Goal: Information Seeking & Learning: Learn about a topic

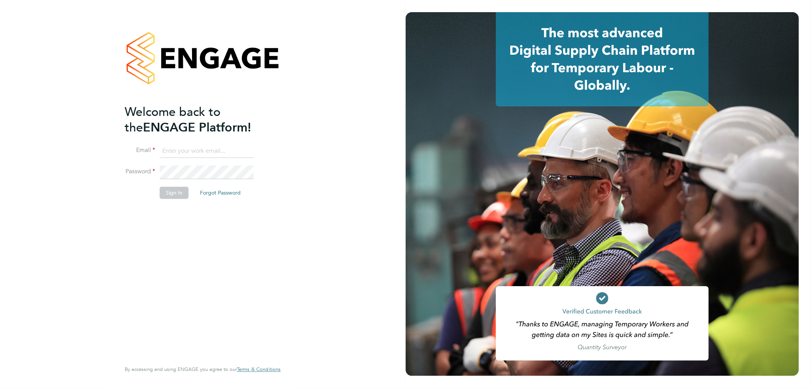
type input "[EMAIL_ADDRESS][PERSON_NAME][DOMAIN_NAME]"
click at [183, 192] on button "Sign In" at bounding box center [174, 193] width 29 height 12
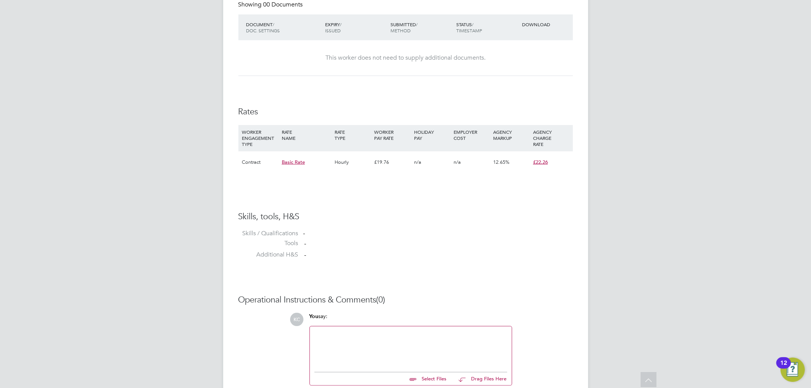
scroll to position [478, 0]
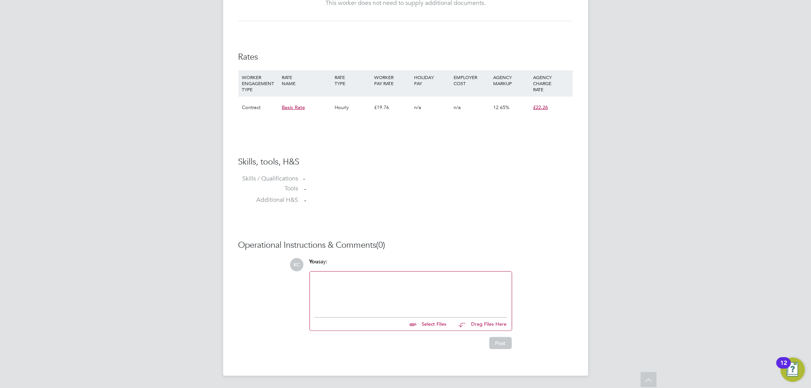
click at [374, 290] on div at bounding box center [410, 292] width 193 height 33
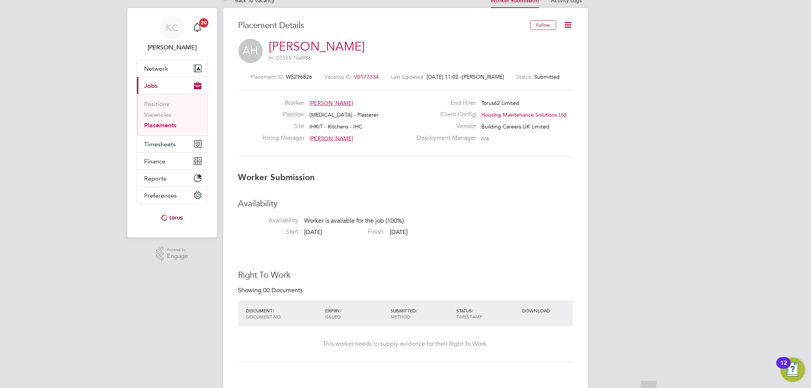
scroll to position [2, 0]
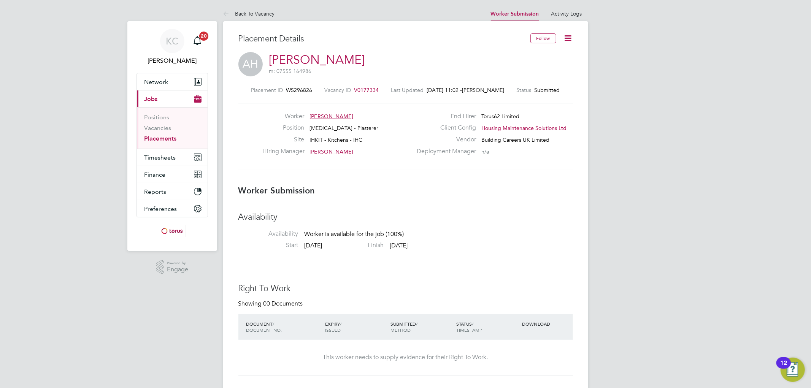
click at [490, 89] on span "[PERSON_NAME]" at bounding box center [483, 90] width 42 height 7
click at [568, 13] on link "Activity Logs" at bounding box center [566, 13] width 31 height 7
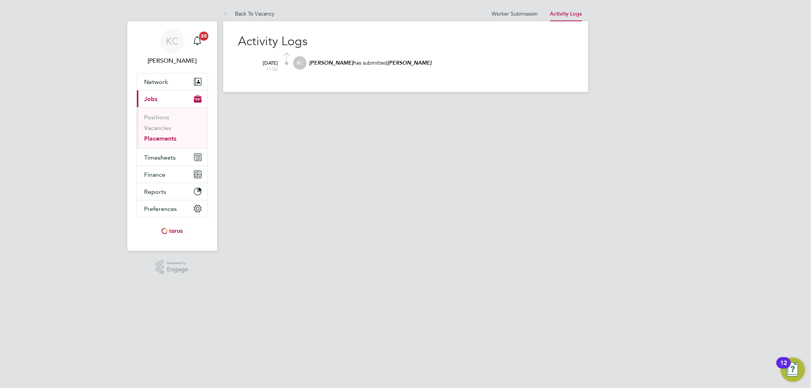
click at [308, 63] on div "RC [PERSON_NAME] has submitted [PERSON_NAME]" at bounding box center [432, 66] width 279 height 21
drag, startPoint x: 310, startPoint y: 62, endPoint x: 334, endPoint y: 62, distance: 23.6
click at [334, 62] on em "[PERSON_NAME]" at bounding box center [331, 63] width 44 height 6
click at [170, 84] on button "Network" at bounding box center [172, 81] width 71 height 17
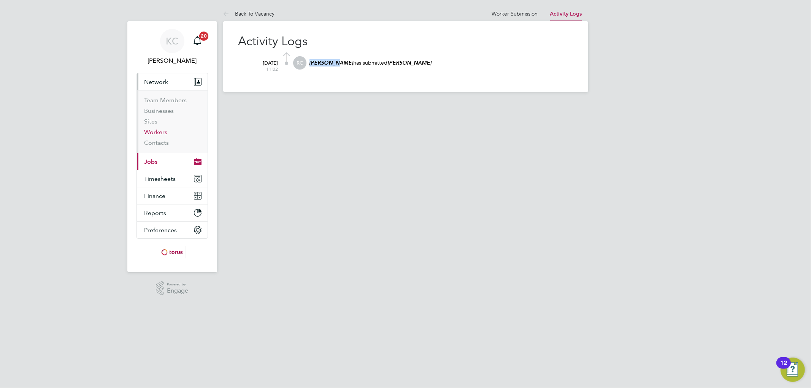
click at [156, 133] on link "Workers" at bounding box center [155, 131] width 23 height 7
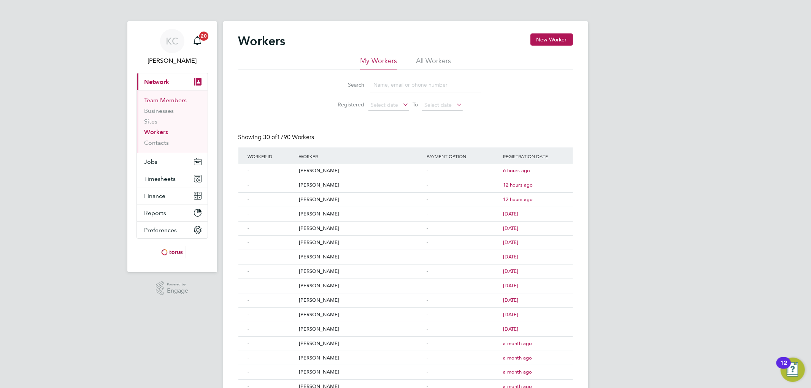
click at [169, 99] on link "Team Members" at bounding box center [165, 100] width 43 height 7
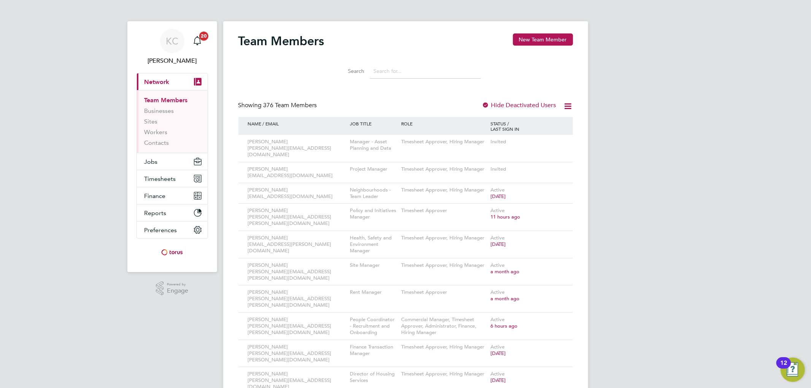
click at [405, 67] on input at bounding box center [425, 71] width 111 height 15
type input "ryhs cook"
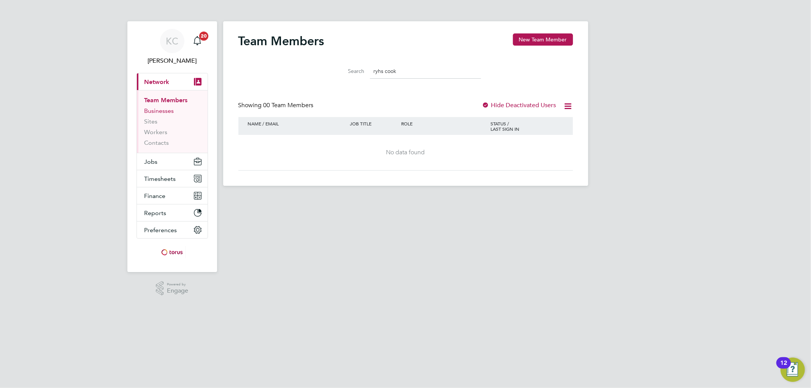
click at [170, 111] on link "Businesses" at bounding box center [159, 110] width 30 height 7
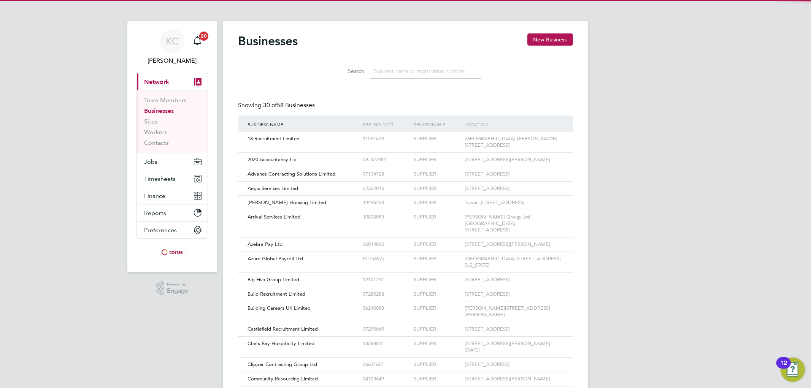
scroll to position [14, 115]
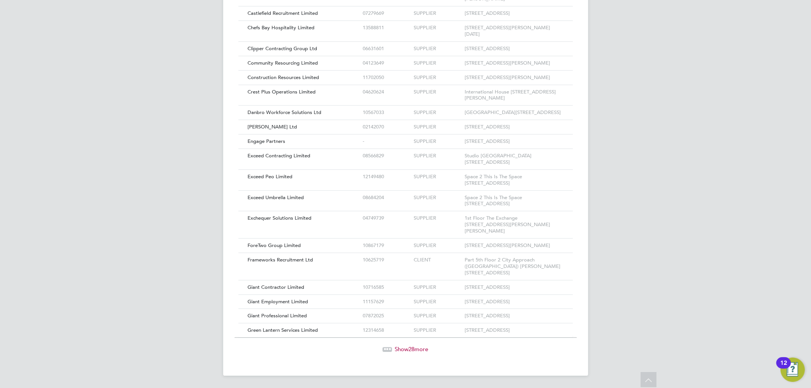
click at [407, 348] on span "Show 28 more" at bounding box center [411, 349] width 33 height 7
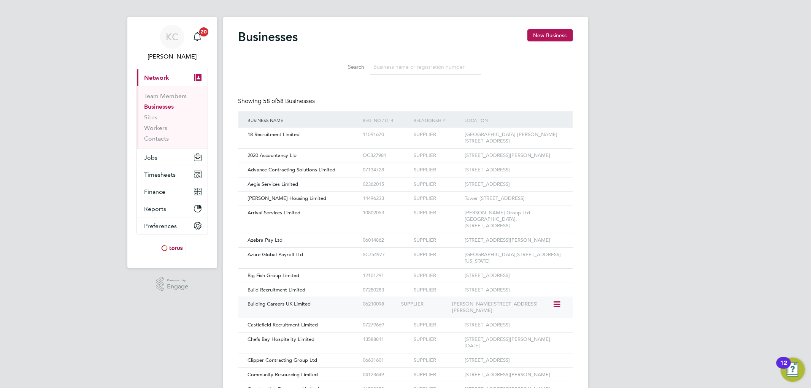
click at [464, 318] on div "[PERSON_NAME][STREET_ADDRESS][PERSON_NAME]" at bounding box center [501, 307] width 102 height 21
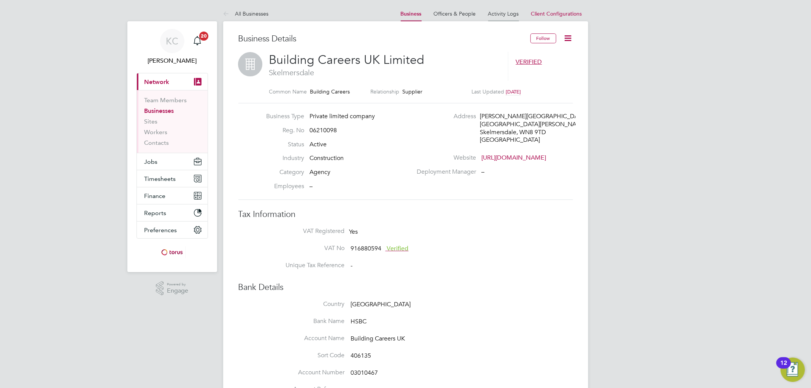
scroll to position [7, 52]
click at [504, 14] on link "Activity Logs" at bounding box center [503, 13] width 31 height 7
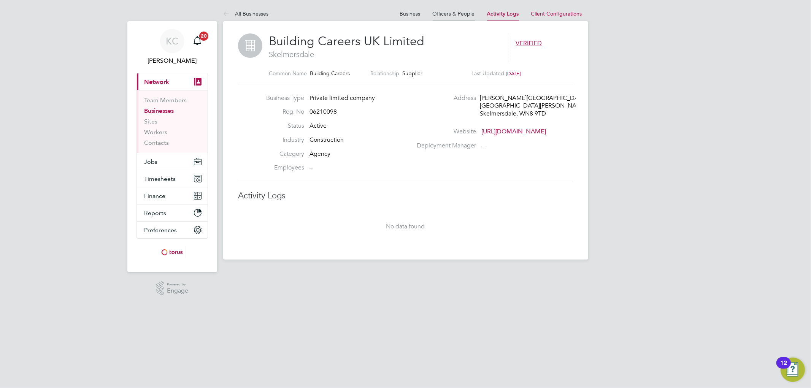
click at [456, 13] on link "Officers & People" at bounding box center [454, 13] width 42 height 7
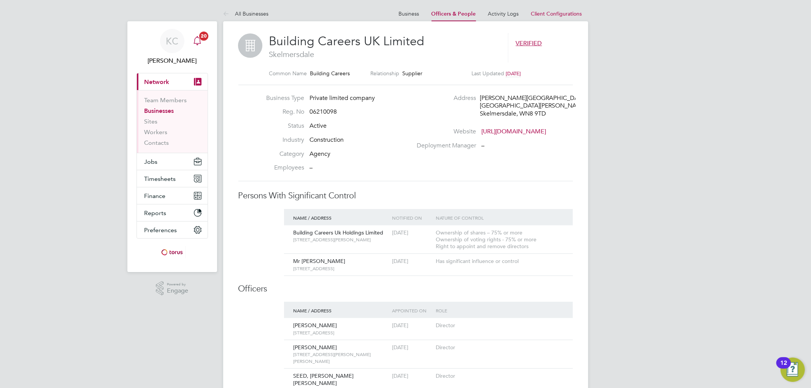
click at [196, 45] on icon "Main navigation" at bounding box center [197, 40] width 9 height 9
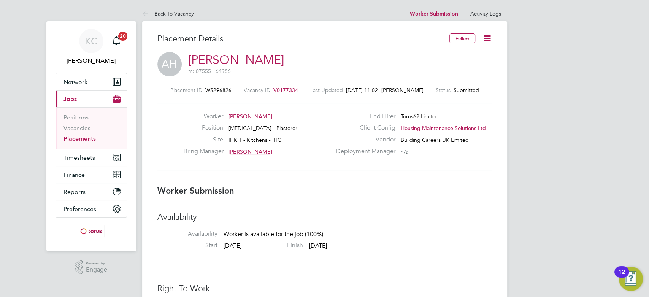
scroll to position [12, 150]
